Goal: Task Accomplishment & Management: Complete application form

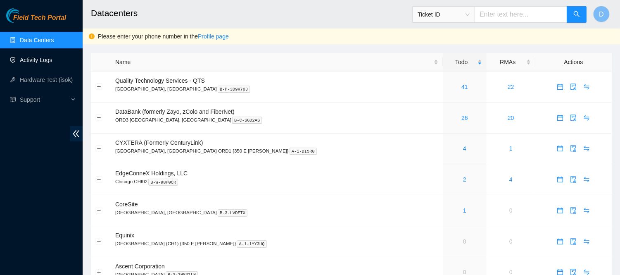
click at [38, 57] on link "Activity Logs" at bounding box center [36, 60] width 33 height 7
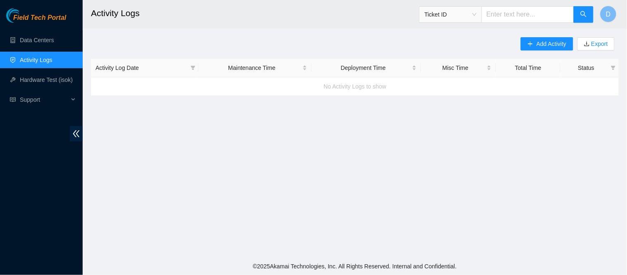
click at [395, 31] on main "Activity Logs Ticket ID D Add Activity Export Activity Log Date Maintenance Tim…" at bounding box center [355, 128] width 544 height 257
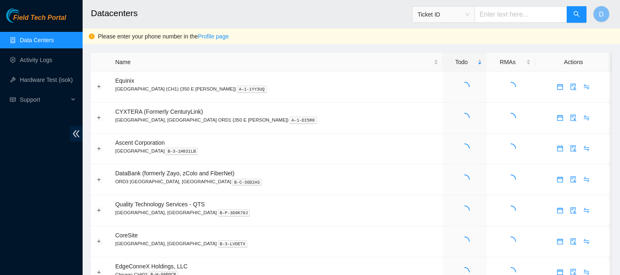
click at [315, 15] on h2 "Datacenters" at bounding box center [302, 13] width 423 height 26
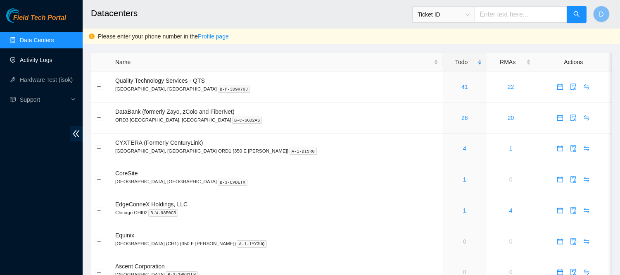
click at [52, 59] on link "Activity Logs" at bounding box center [36, 60] width 33 height 7
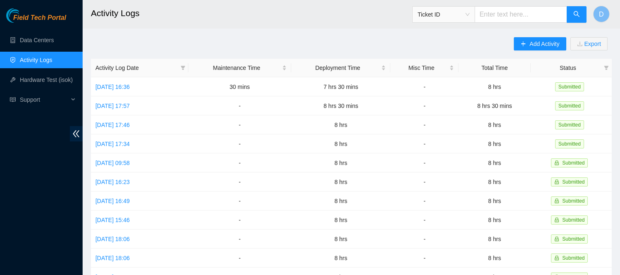
click at [266, 43] on div "Add Activity Export Activity Log Date Maintenance Time Deployment Time Misc Tim…" at bounding box center [351, 260] width 521 height 447
click at [532, 45] on span "Add Activity" at bounding box center [545, 43] width 30 height 9
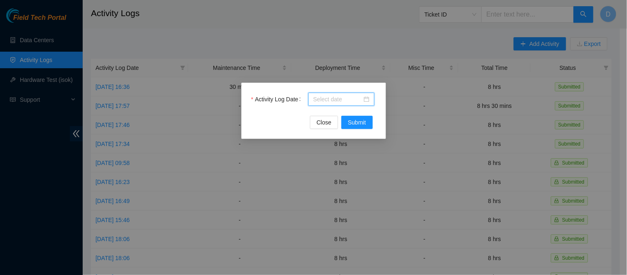
click at [340, 96] on input "Activity Log Date" at bounding box center [337, 99] width 49 height 9
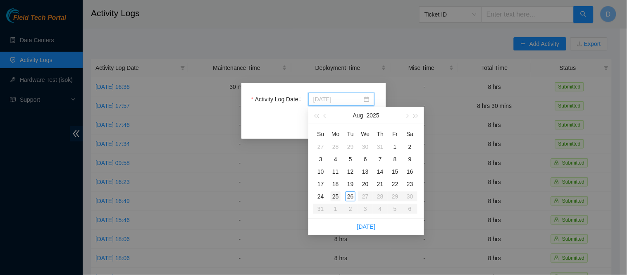
type input "2025-08-25"
click at [336, 190] on td "25" at bounding box center [335, 196] width 15 height 12
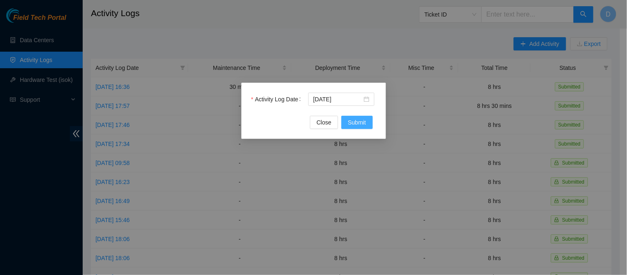
click at [354, 122] on span "Submit" at bounding box center [357, 122] width 18 height 9
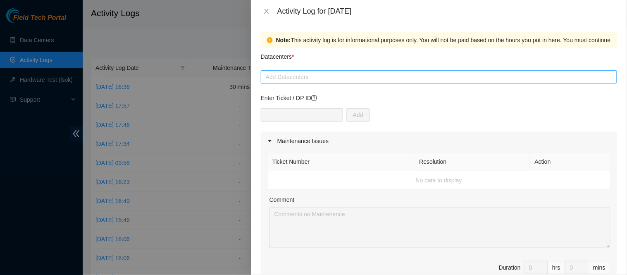
click at [390, 83] on div "Add Datacenters" at bounding box center [439, 76] width 356 height 13
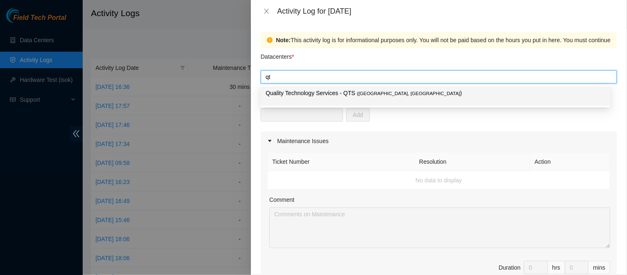
type input "qts"
click at [368, 97] on p "Quality Technology Services - QTS ( Chicago, IL )" at bounding box center [436, 93] width 340 height 10
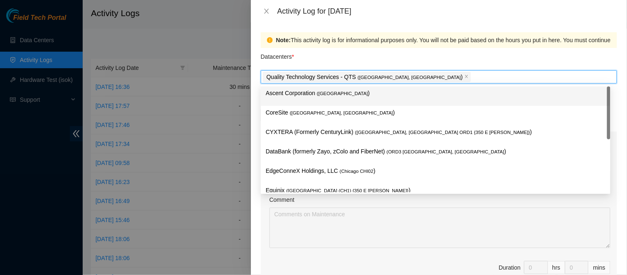
click at [449, 61] on div "Datacenters *" at bounding box center [439, 59] width 356 height 22
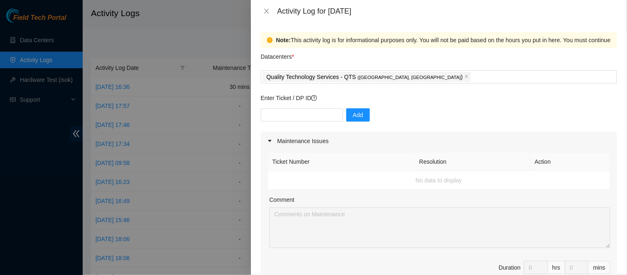
click at [436, 100] on p "Enter Ticket / DP ID" at bounding box center [439, 97] width 356 height 9
click at [315, 112] on input "text" at bounding box center [302, 114] width 82 height 13
paste input "DP79608"
type input "DP79608"
click at [365, 116] on div "DP79608 Add" at bounding box center [439, 119] width 356 height 23
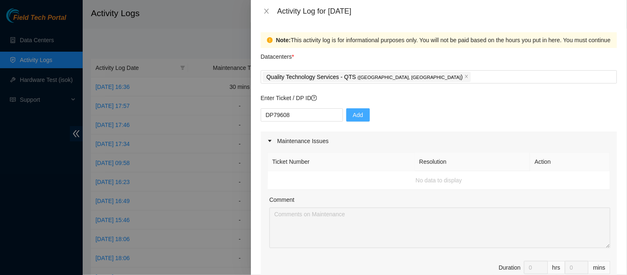
click at [359, 117] on button "Add" at bounding box center [358, 114] width 24 height 13
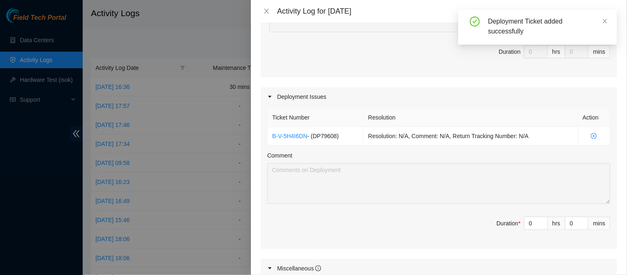
scroll to position [242, 0]
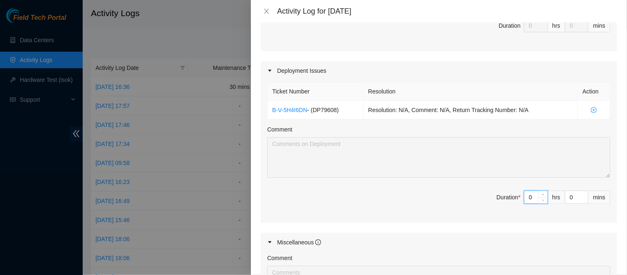
click at [530, 199] on input "0" at bounding box center [535, 197] width 23 height 12
type input "8"
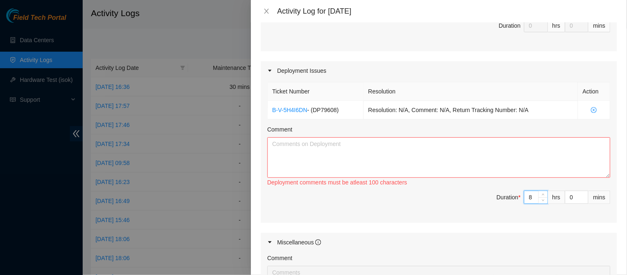
type input "8"
click at [455, 152] on textarea "Comment" at bounding box center [438, 157] width 343 height 40
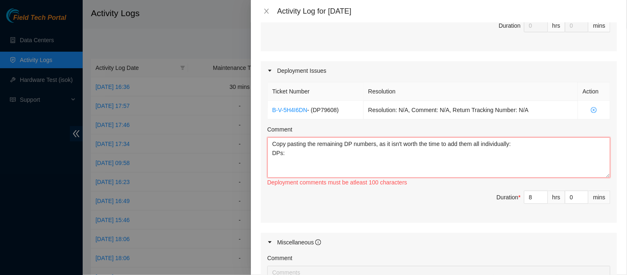
paste textarea "DP79608 DP79607 DP79605 DP79604 DP77230 DP77231 DP77232 DP77234 DP77233 DP77235…"
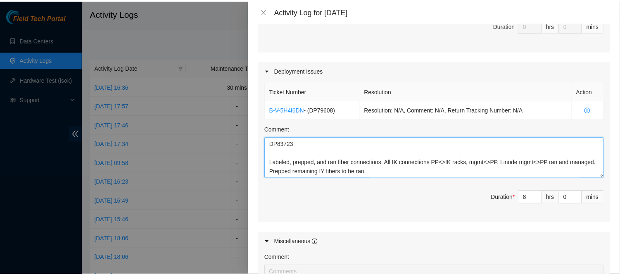
scroll to position [405, 0]
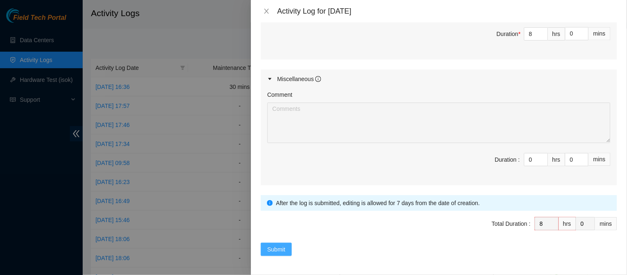
type textarea "Copy pasting the remaining DP numbers, as it isn't worth the time to add them a…"
click at [282, 246] on span "Submit" at bounding box center [276, 249] width 18 height 9
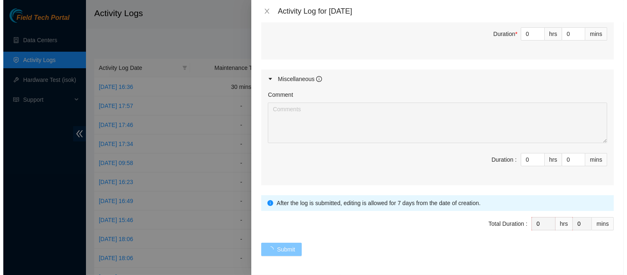
scroll to position [0, 0]
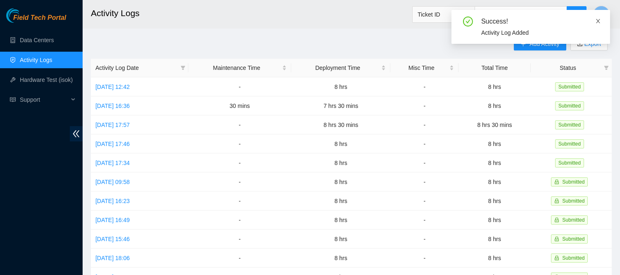
click at [598, 21] on icon "close" at bounding box center [598, 21] width 4 height 4
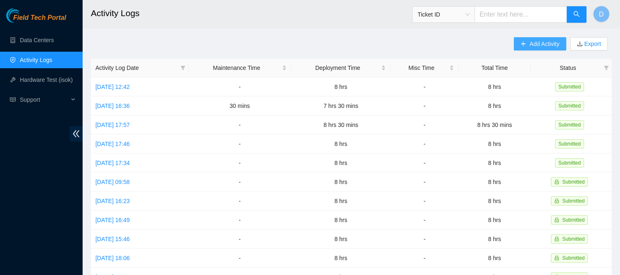
click at [543, 45] on span "Add Activity" at bounding box center [545, 43] width 30 height 9
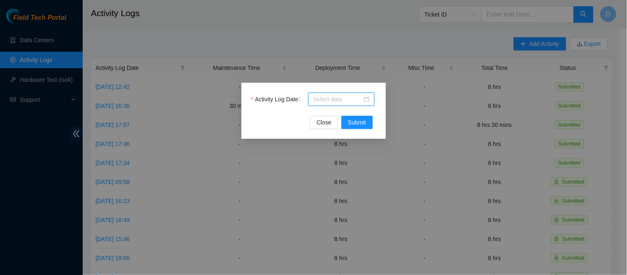
click at [335, 99] on input "Activity Log Date" at bounding box center [337, 99] width 49 height 9
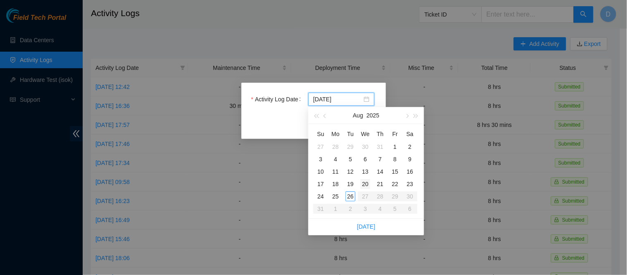
type input "2025-08-20"
type input "2025-08-26"
click at [350, 195] on div "26" at bounding box center [350, 196] width 10 height 10
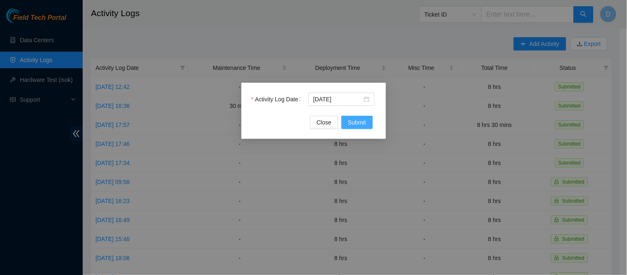
click at [360, 125] on span "Submit" at bounding box center [357, 122] width 18 height 9
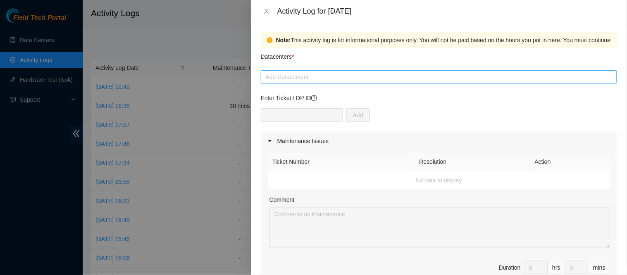
click at [340, 74] on div at bounding box center [439, 77] width 352 height 10
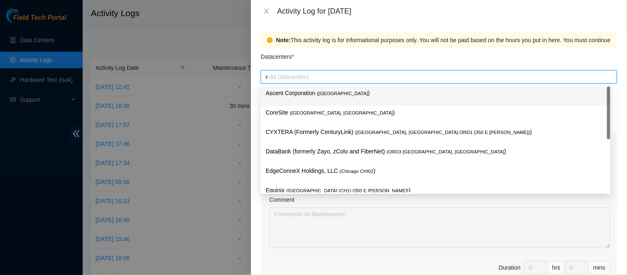
type input "qts"
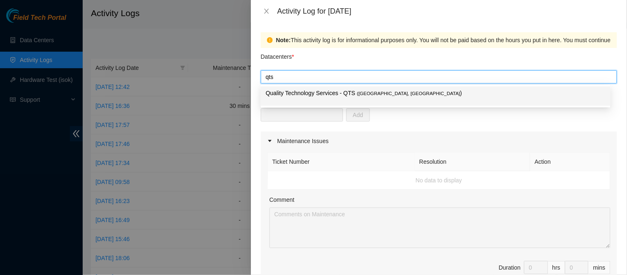
click at [328, 94] on p "Quality Technology Services - QTS ( Chicago, IL )" at bounding box center [436, 93] width 340 height 10
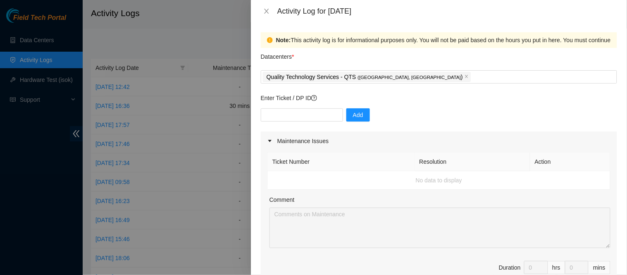
click at [256, 112] on div "Note: This activity log is for informational purposes only. You will not be pai…" at bounding box center [439, 148] width 376 height 252
click at [303, 118] on input "text" at bounding box center [302, 114] width 82 height 13
paste input "DP79608 DP79607 DP79605 DP79604 DP77230 DP77231 DP77232 DP77234 DP77233 DP77235…"
type input "DP79608 DP79607 DP79605 DP79604 DP77230 DP77231 DP77232 DP77234 DP77233 DP77235…"
type input "DP83722"
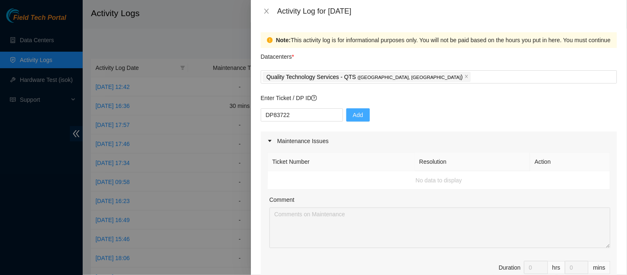
click at [362, 114] on button "Add" at bounding box center [358, 114] width 24 height 13
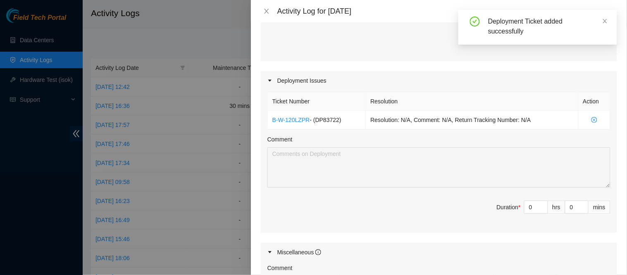
scroll to position [233, 0]
click at [525, 199] on input "0" at bounding box center [535, 205] width 23 height 12
type input "8"
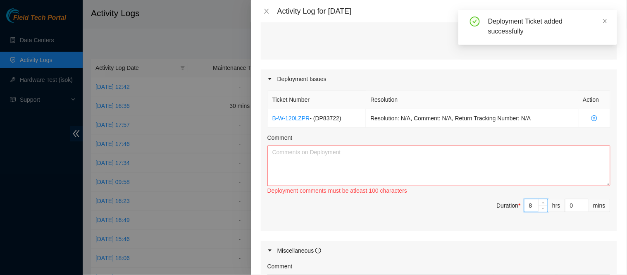
type input "8"
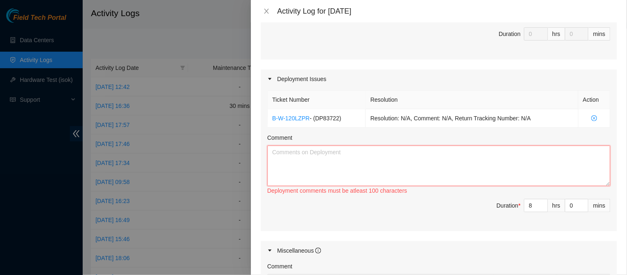
click at [433, 155] on textarea "Comment" at bounding box center [438, 165] width 343 height 40
paste textarea "DP79608 DP79607 DP79605 DP79604 DP77230 DP77231 DP77232 DP77234 DP77233 DP77235…"
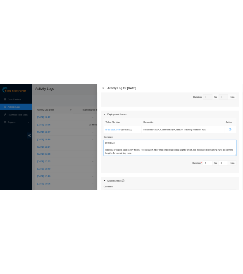
scroll to position [405, 0]
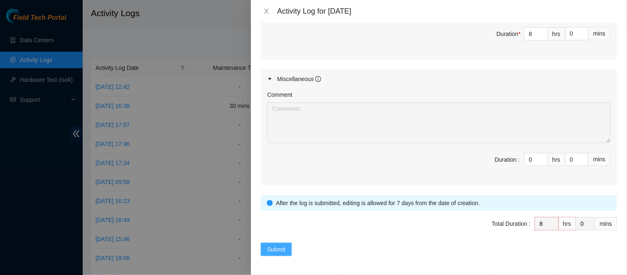
type textarea "Copying and pasting remaining DP numbers, as it isn't worth the time to add the…"
click at [280, 250] on span "Submit" at bounding box center [276, 249] width 18 height 9
